Goal: Obtain resource: Obtain resource

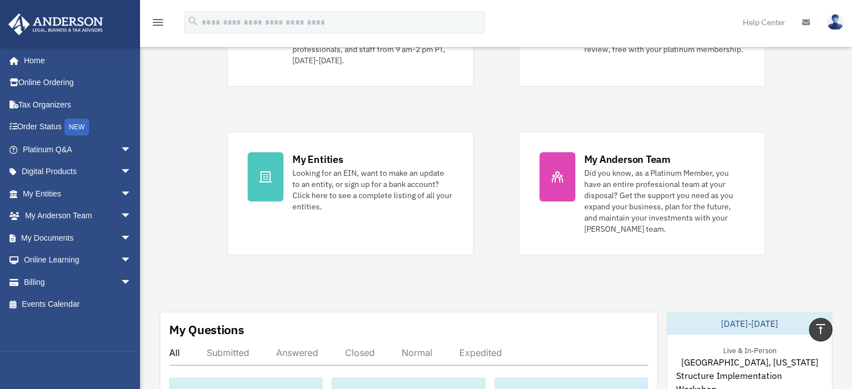
scroll to position [56, 0]
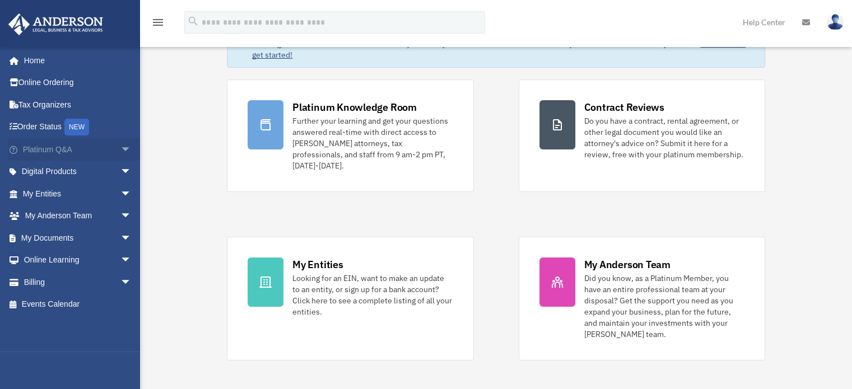
click at [36, 156] on link "Platinum Q&A arrow_drop_down" at bounding box center [78, 149] width 141 height 22
click at [120, 150] on span "arrow_drop_down" at bounding box center [131, 149] width 22 height 23
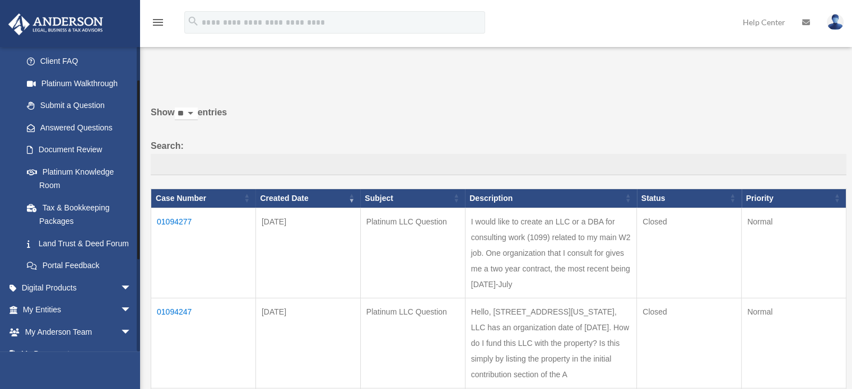
scroll to position [112, 0]
click at [120, 296] on span "arrow_drop_down" at bounding box center [131, 286] width 22 height 23
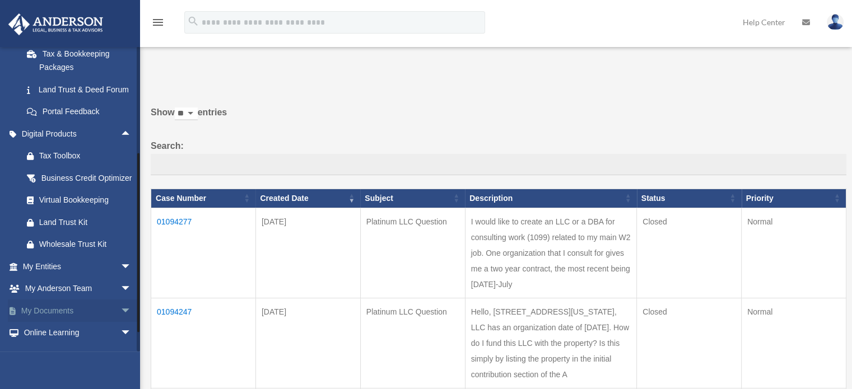
scroll to position [280, 0]
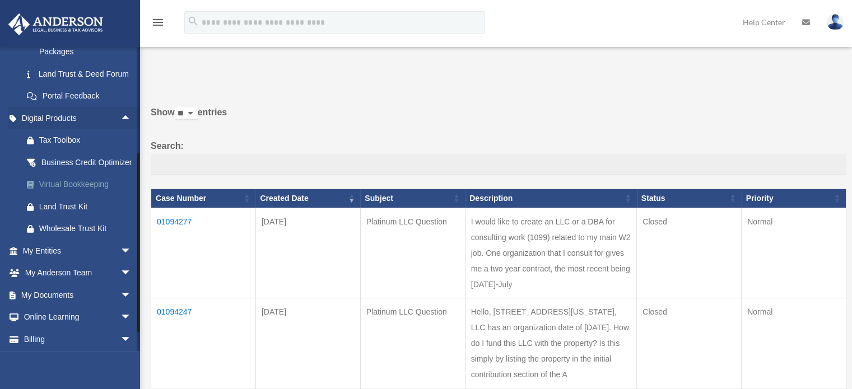
click at [88, 192] on div "Virtual Bookkeeping" at bounding box center [86, 185] width 95 height 14
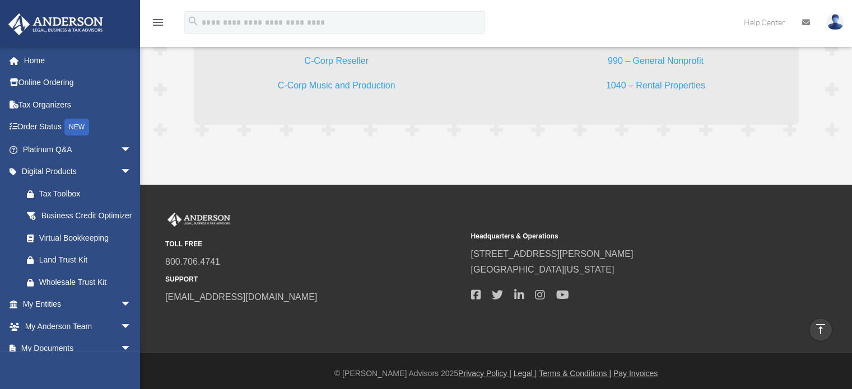
scroll to position [3327, 0]
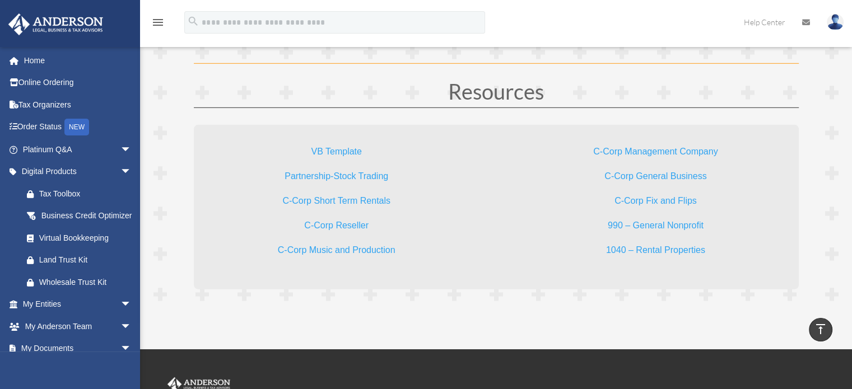
click at [347, 150] on link "VB Template" at bounding box center [336, 154] width 50 height 15
click at [331, 200] on link "C-Corp Short Term Rentals" at bounding box center [336, 203] width 108 height 15
click at [337, 226] on link "C-Corp Reseller" at bounding box center [336, 228] width 64 height 15
click at [632, 152] on link "C-Corp Management Company" at bounding box center [655, 154] width 124 height 15
click at [683, 175] on link "C-Corp General Business" at bounding box center [656, 178] width 102 height 15
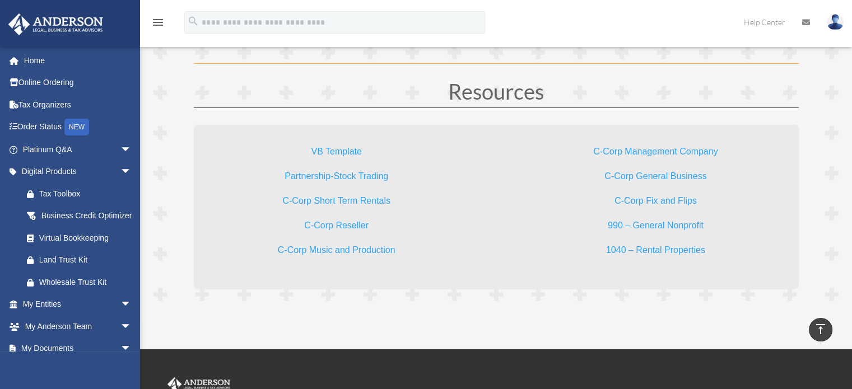
click at [664, 203] on link "C-Corp Fix and Flips" at bounding box center [656, 203] width 82 height 15
click at [634, 226] on link "990 – General Nonprofit" at bounding box center [656, 228] width 96 height 15
click at [677, 251] on link "1040 – Rental Properties" at bounding box center [655, 252] width 99 height 15
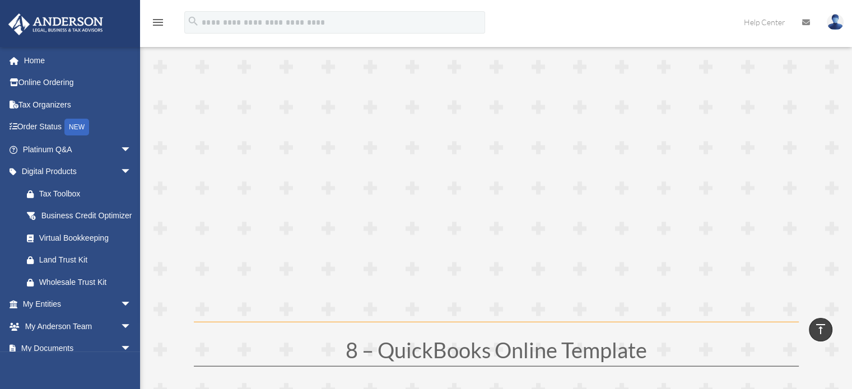
scroll to position [2598, 0]
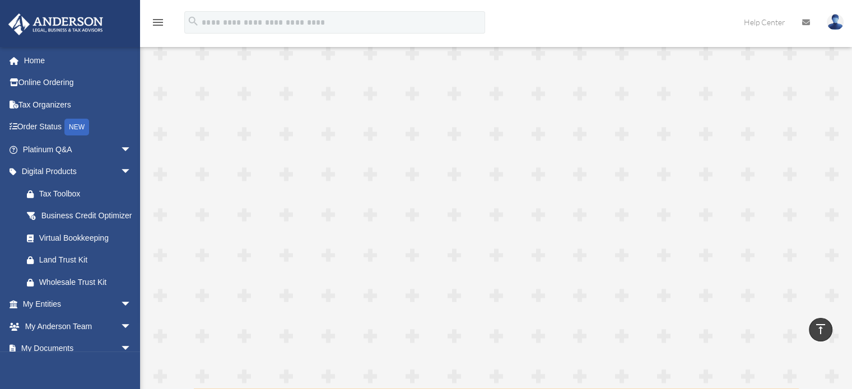
click at [669, 17] on div "menu search Site Menu add [EMAIL_ADDRESS][DOMAIN_NAME] My Profile Reset Passwor…" at bounding box center [426, 27] width 836 height 38
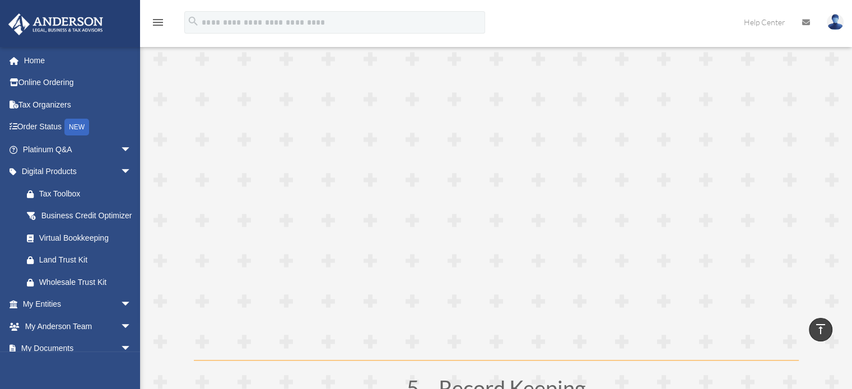
scroll to position [1477, 0]
